Goal: Transaction & Acquisition: Purchase product/service

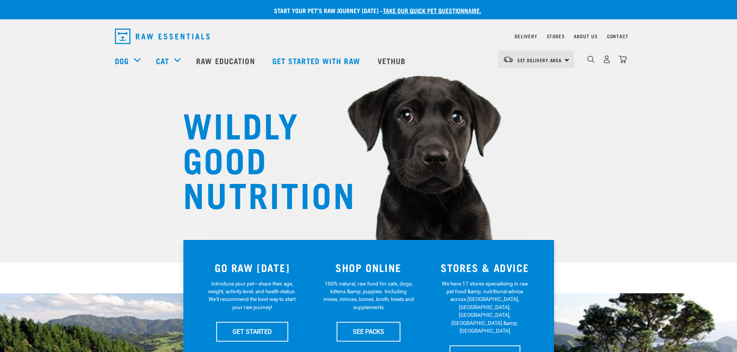
click at [565, 62] on div "Set Delivery Area North Island South Island" at bounding box center [536, 59] width 76 height 17
click at [596, 131] on div "WILDLY GOOD NUTRITION" at bounding box center [368, 131] width 737 height 263
click at [521, 35] on link "Delivery" at bounding box center [525, 36] width 22 height 3
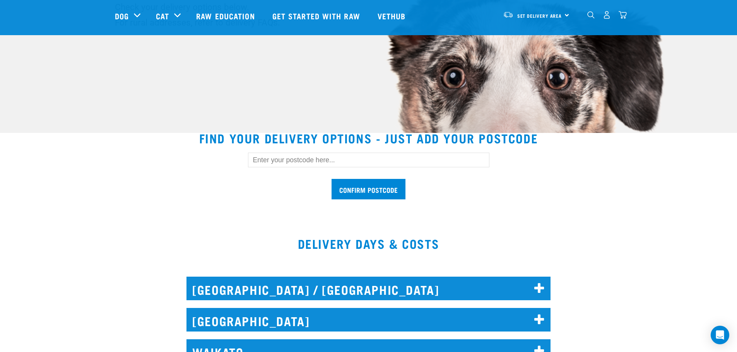
scroll to position [155, 0]
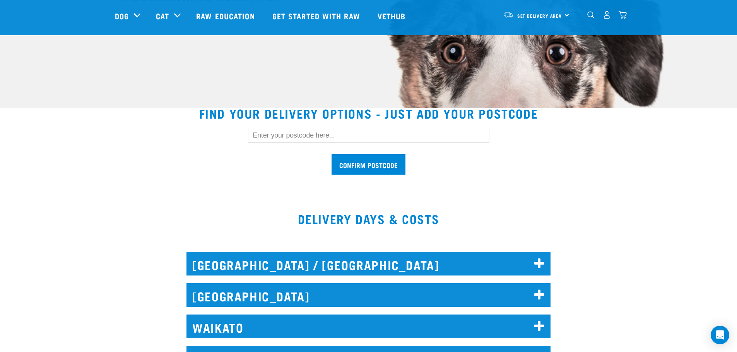
click at [303, 134] on input "text" at bounding box center [368, 135] width 241 height 15
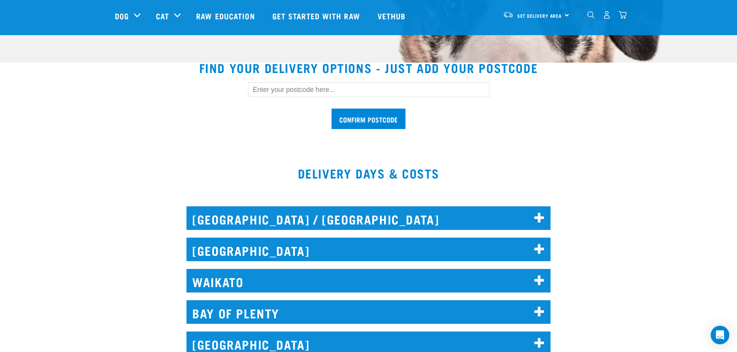
scroll to position [192, 0]
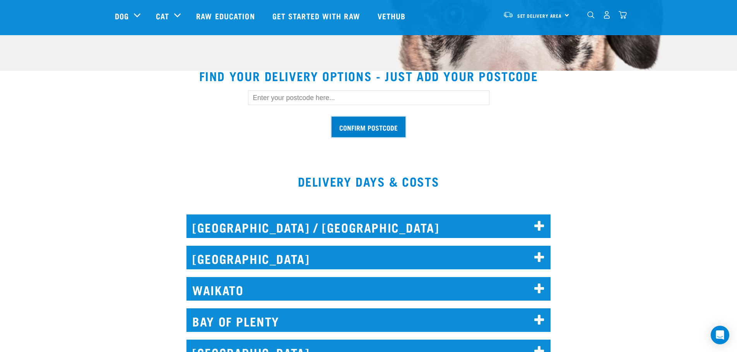
click at [371, 128] on input "Confirm postcode" at bounding box center [368, 127] width 74 height 20
click at [314, 99] on input "text" at bounding box center [368, 97] width 241 height 15
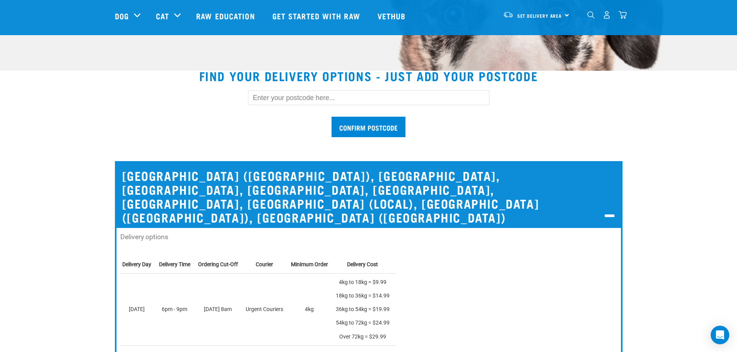
click at [287, 96] on input "text" at bounding box center [368, 97] width 241 height 15
type input "0930"
click at [357, 132] on input "Confirm postcode" at bounding box center [368, 127] width 74 height 20
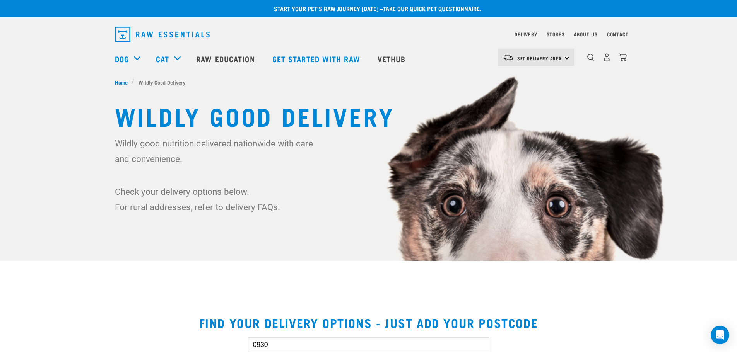
scroll to position [0, 0]
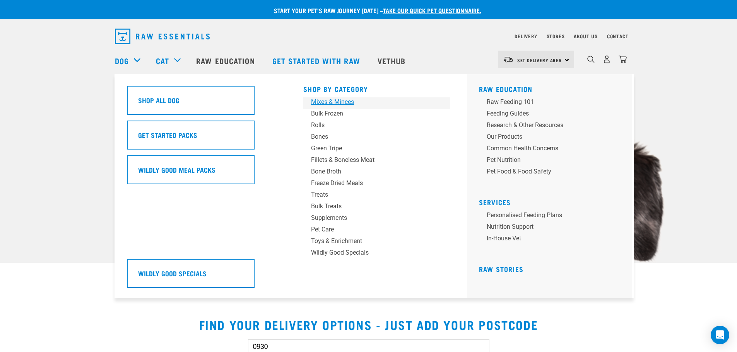
click at [334, 102] on div "Mixes & Minces" at bounding box center [371, 101] width 121 height 9
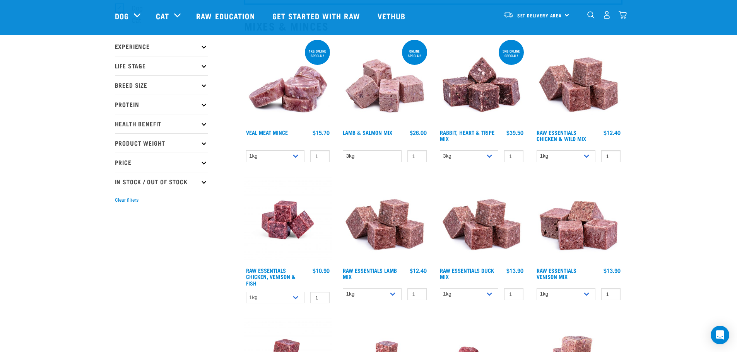
scroll to position [116, 0]
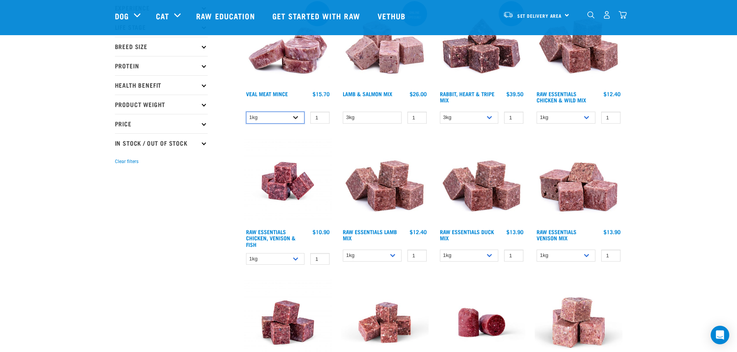
click at [296, 119] on select "1kg 3kg" at bounding box center [275, 118] width 59 height 12
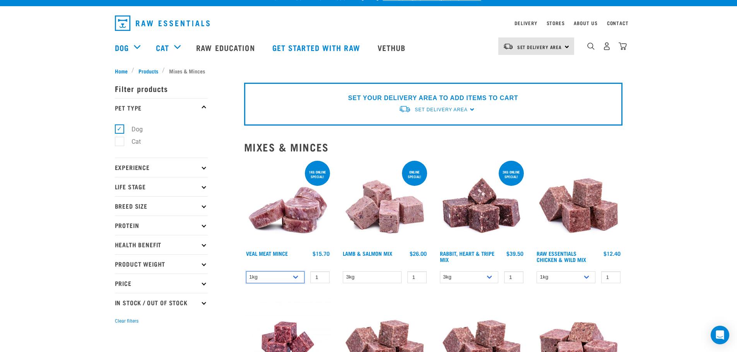
scroll to position [0, 0]
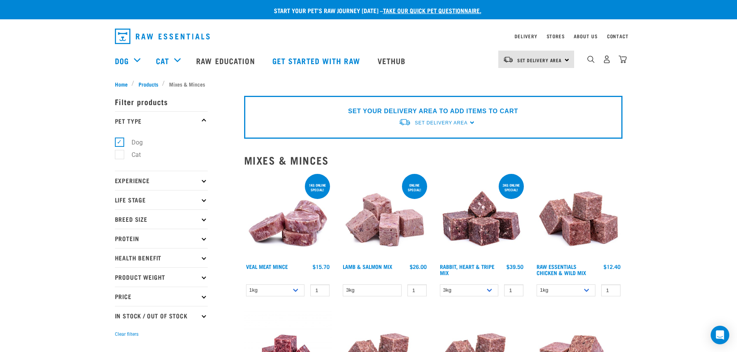
click at [285, 236] on img at bounding box center [288, 216] width 88 height 88
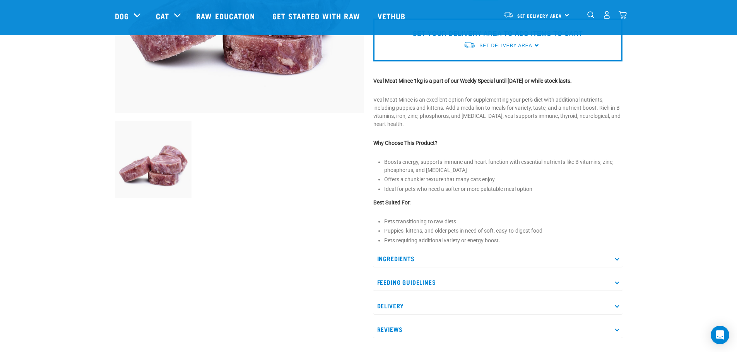
scroll to position [193, 0]
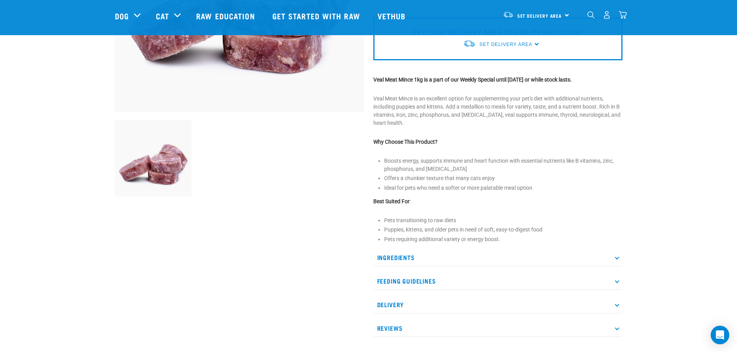
click at [614, 256] on p "Ingredients" at bounding box center [497, 257] width 249 height 17
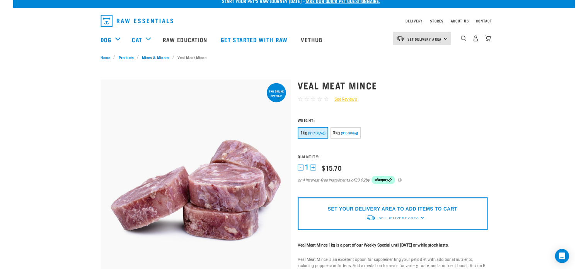
scroll to position [0, 0]
